Goal: Navigation & Orientation: Find specific page/section

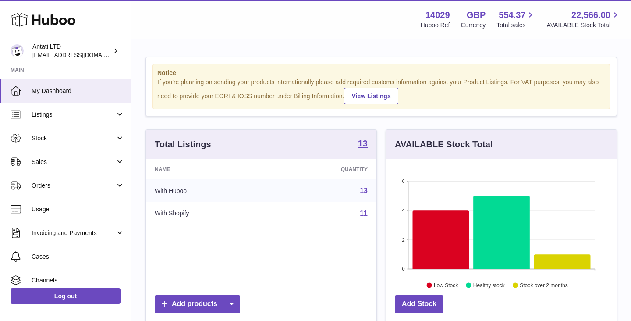
scroll to position [137, 231]
click at [564, 262] on icon at bounding box center [562, 261] width 57 height 14
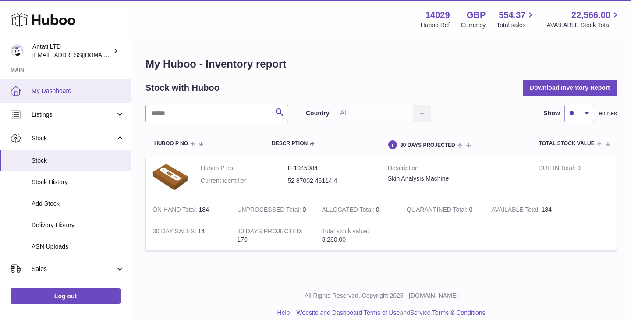
click at [81, 90] on span "My Dashboard" at bounding box center [78, 91] width 93 height 8
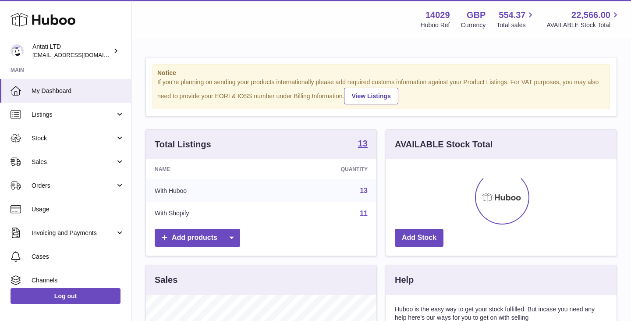
scroll to position [137, 231]
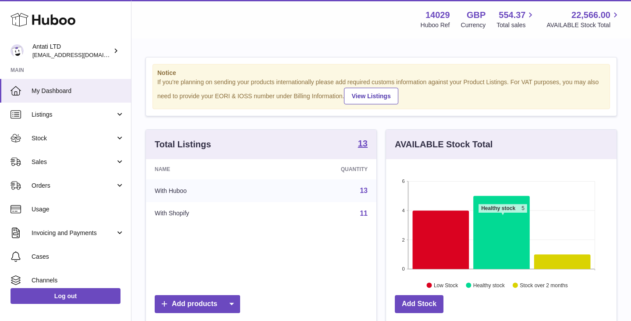
click at [503, 217] on icon at bounding box center [501, 232] width 57 height 73
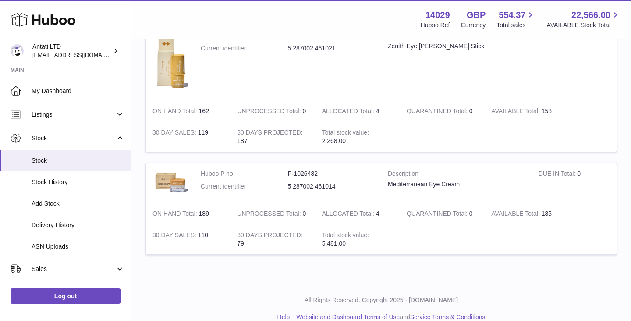
scroll to position [503, 0]
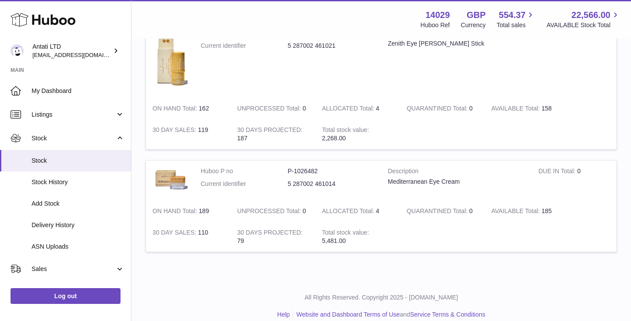
drag, startPoint x: 215, startPoint y: 213, endPoint x: 198, endPoint y: 213, distance: 17.1
click at [198, 213] on td "ON HAND Total 189" at bounding box center [188, 210] width 85 height 21
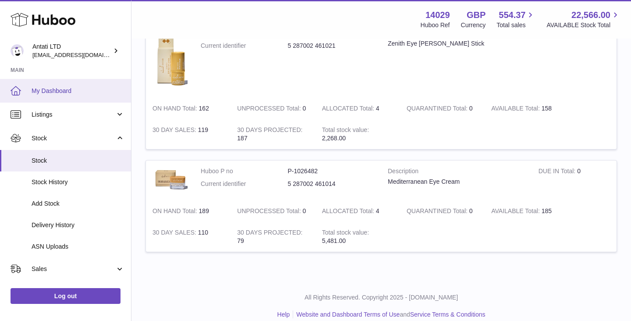
click at [50, 85] on link "My Dashboard" at bounding box center [65, 91] width 131 height 24
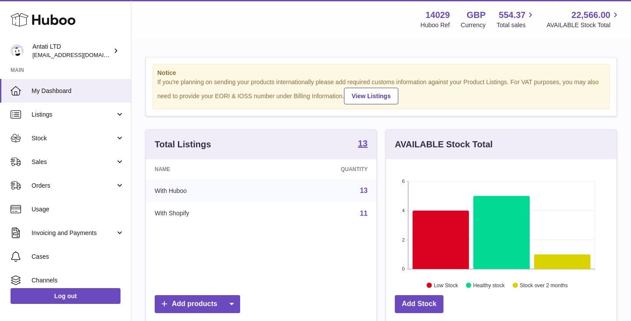
scroll to position [137, 231]
click at [441, 223] on icon at bounding box center [441, 239] width 57 height 58
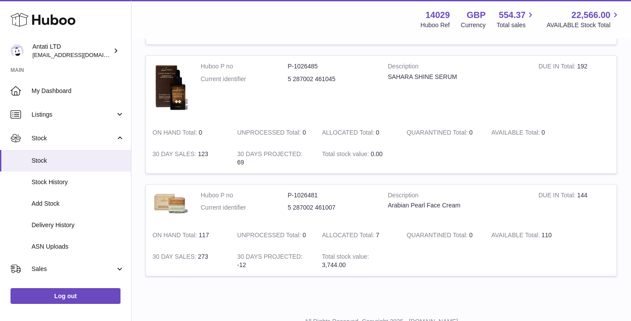
scroll to position [761, 0]
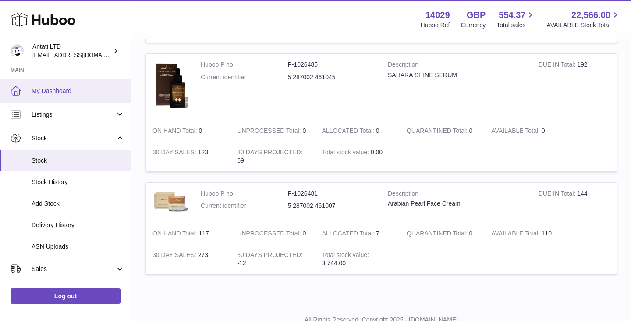
click at [72, 87] on span "My Dashboard" at bounding box center [78, 91] width 93 height 8
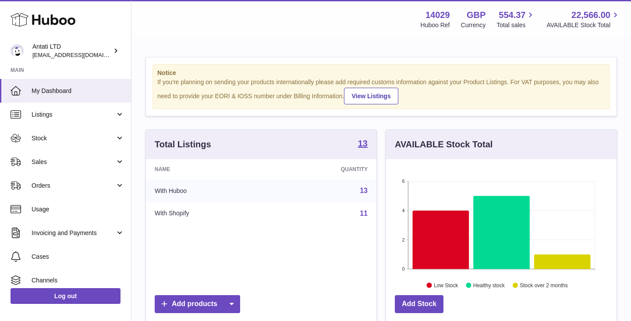
scroll to position [137, 231]
